Goal: Task Accomplishment & Management: Manage account settings

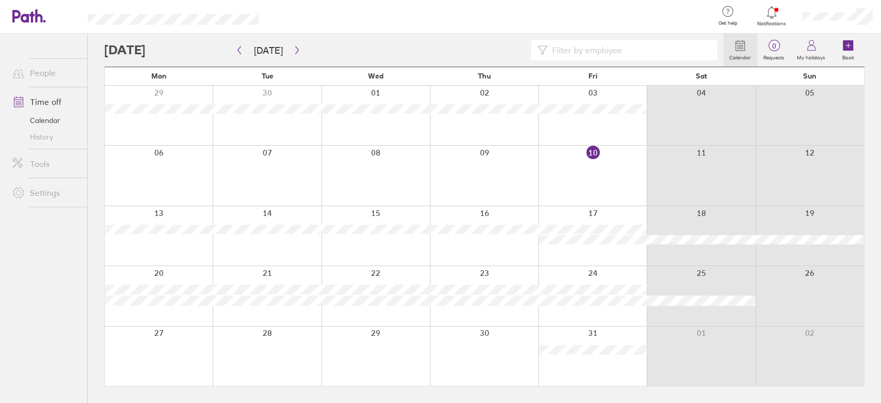
click at [767, 13] on icon at bounding box center [772, 12] width 12 height 12
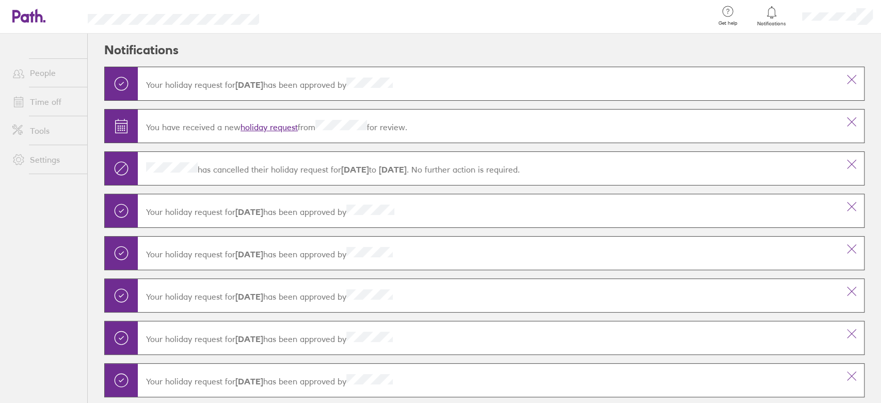
click at [40, 102] on link "Time off" at bounding box center [45, 101] width 83 height 21
